Goal: Navigation & Orientation: Find specific page/section

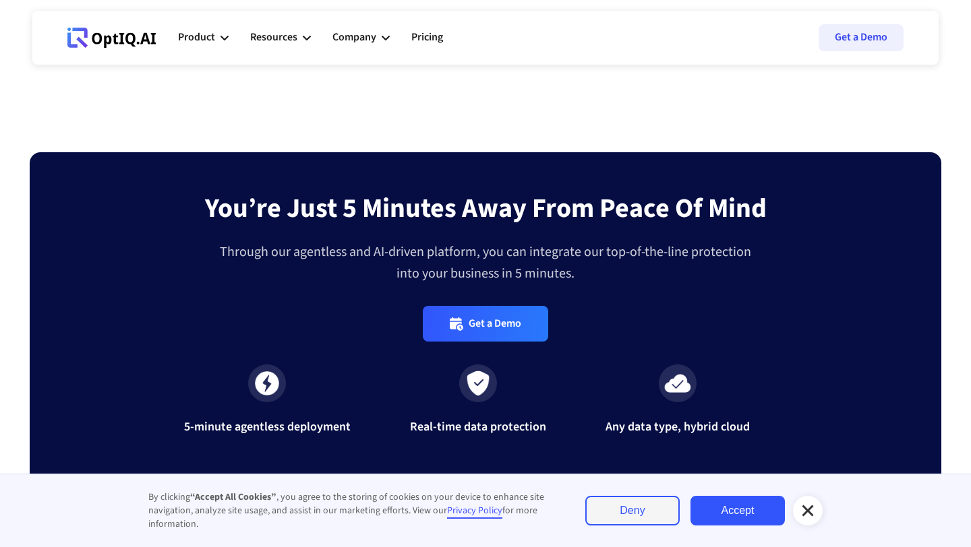
scroll to position [4505, 0]
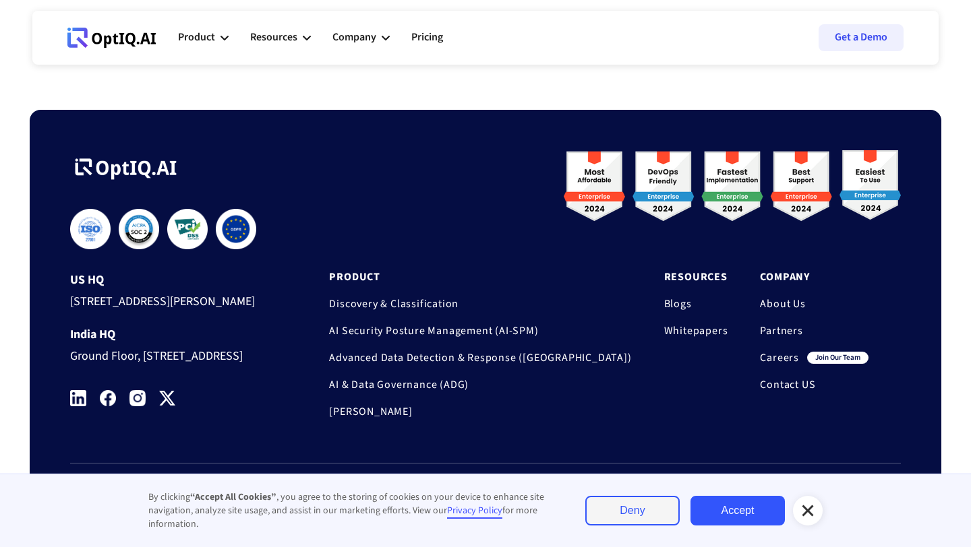
click at [771, 351] on link "Careers" at bounding box center [779, 357] width 39 height 13
